Goal: Information Seeking & Learning: Understand process/instructions

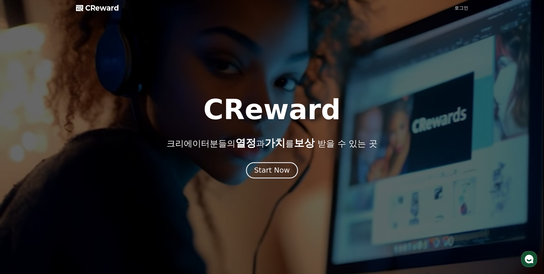
click at [266, 167] on div "Start Now" at bounding box center [272, 170] width 36 height 10
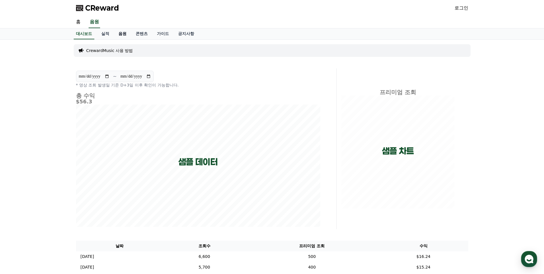
click at [125, 34] on link "음원" at bounding box center [122, 33] width 17 height 11
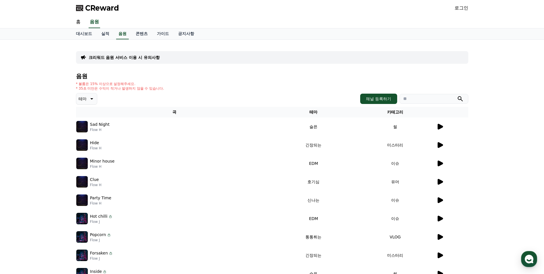
click at [440, 127] on icon at bounding box center [440, 127] width 5 height 6
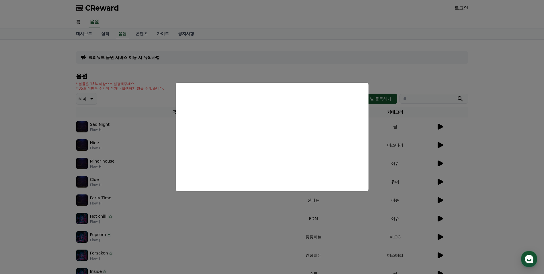
click at [513, 171] on button "close modal" at bounding box center [272, 137] width 544 height 274
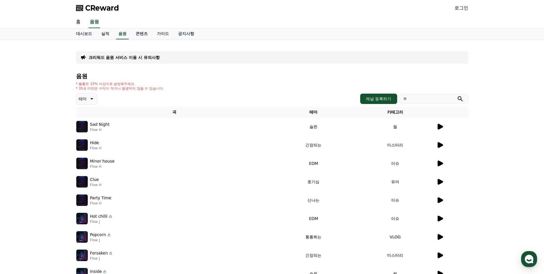
click at [125, 56] on p "크리워드 음원 서비스 이용 시 유의사항" at bounding box center [124, 58] width 71 height 6
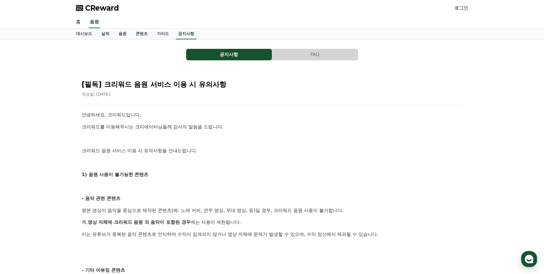
click at [77, 22] on link "홈" at bounding box center [78, 22] width 14 height 12
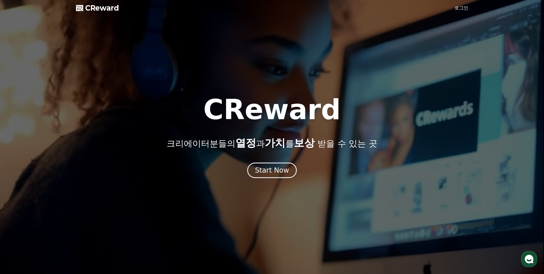
click at [460, 9] on link "로그인" at bounding box center [462, 8] width 14 height 7
